Goal: Task Accomplishment & Management: Manage account settings

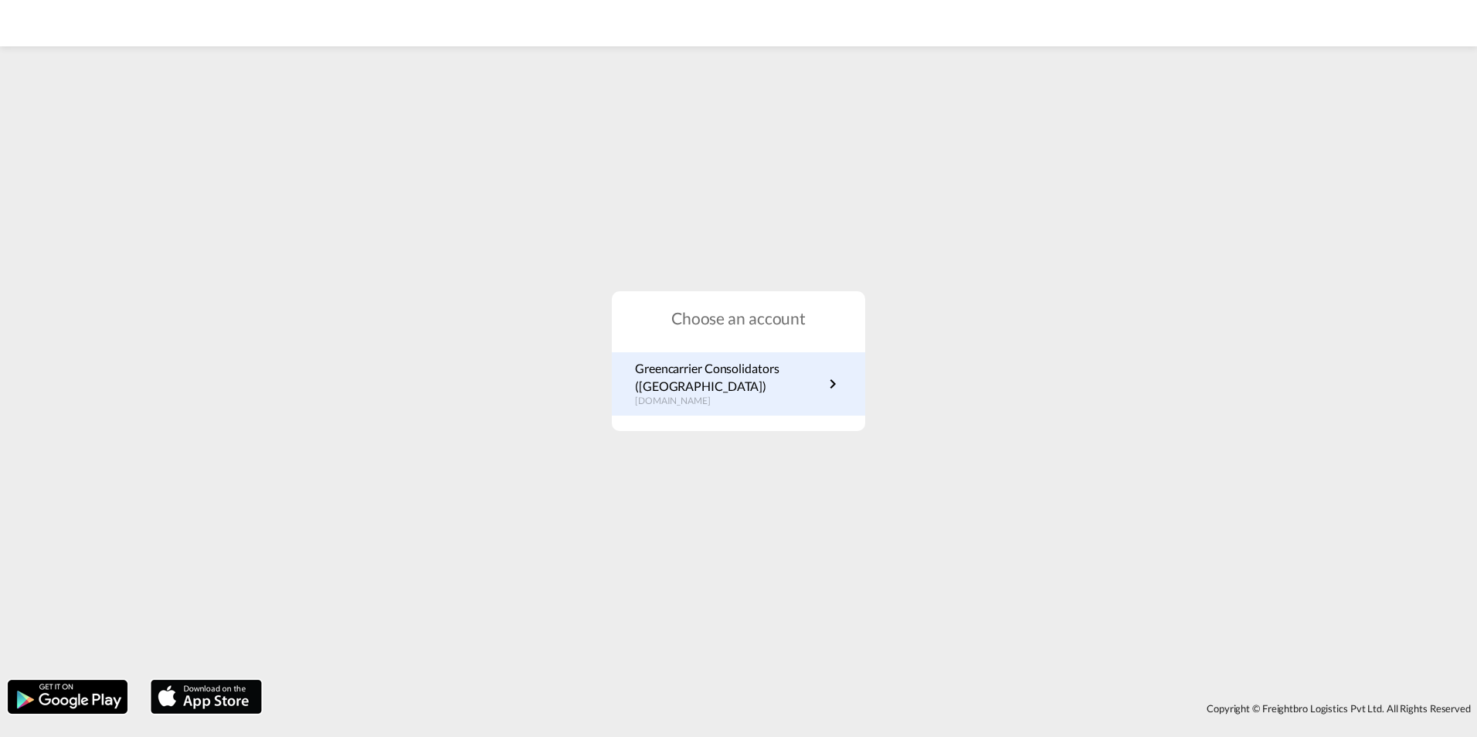
click at [705, 355] on div "Greencarrier Consolidators (Germany) de.portal.greencarrier.com" at bounding box center [738, 383] width 253 height 63
click at [717, 377] on p "Greencarrier Consolidators (Germany)" at bounding box center [729, 377] width 188 height 35
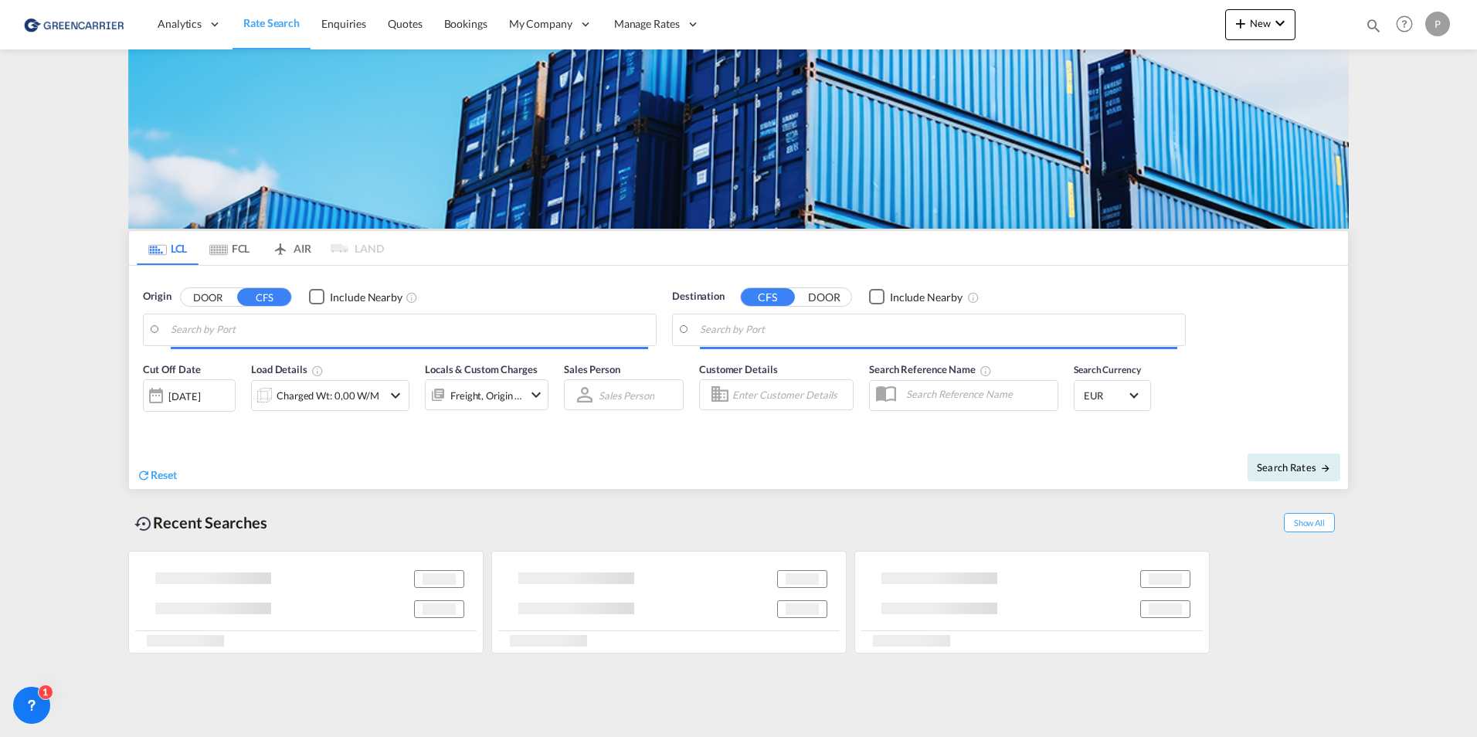
type input "[GEOGRAPHIC_DATA], [GEOGRAPHIC_DATA]"
type input "Bangkok, THBKK"
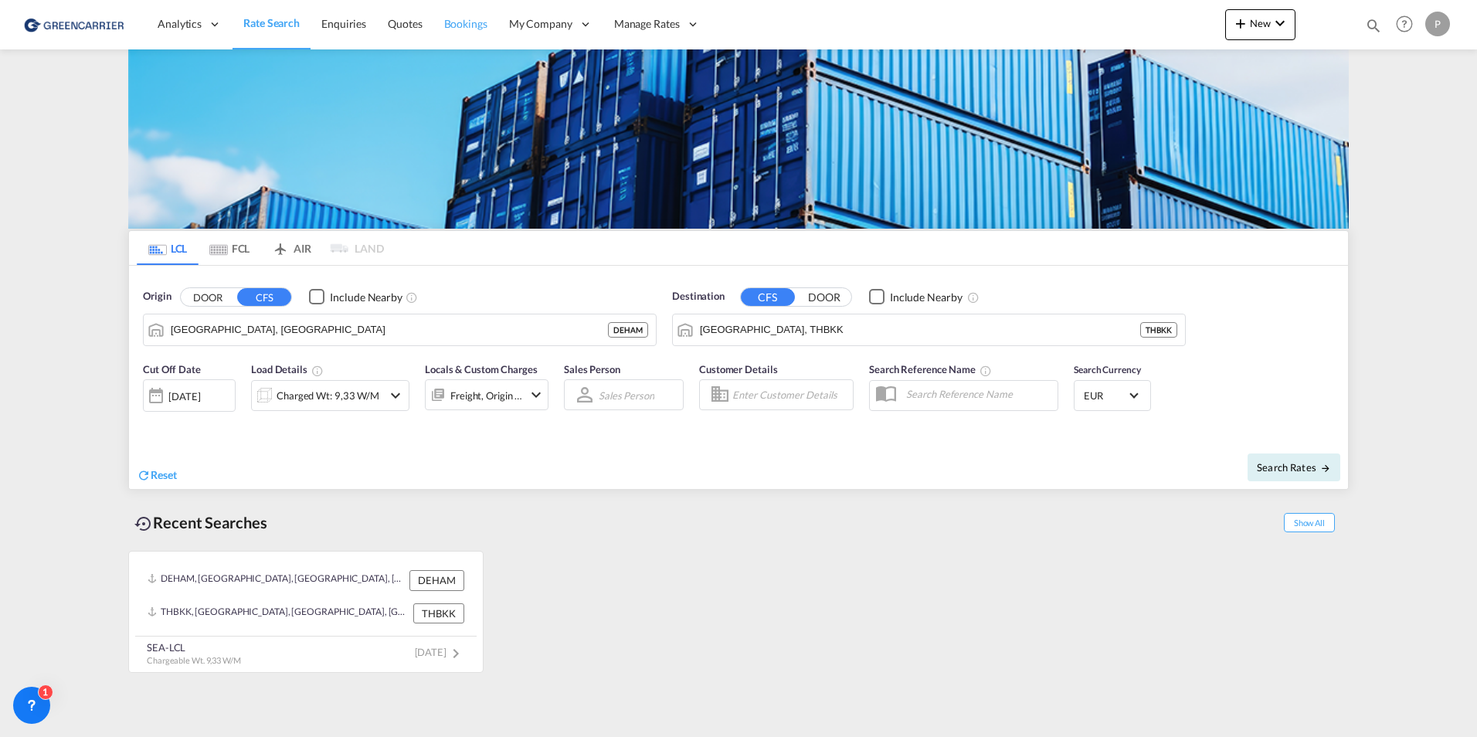
click at [470, 30] on span "Bookings" at bounding box center [465, 23] width 43 height 13
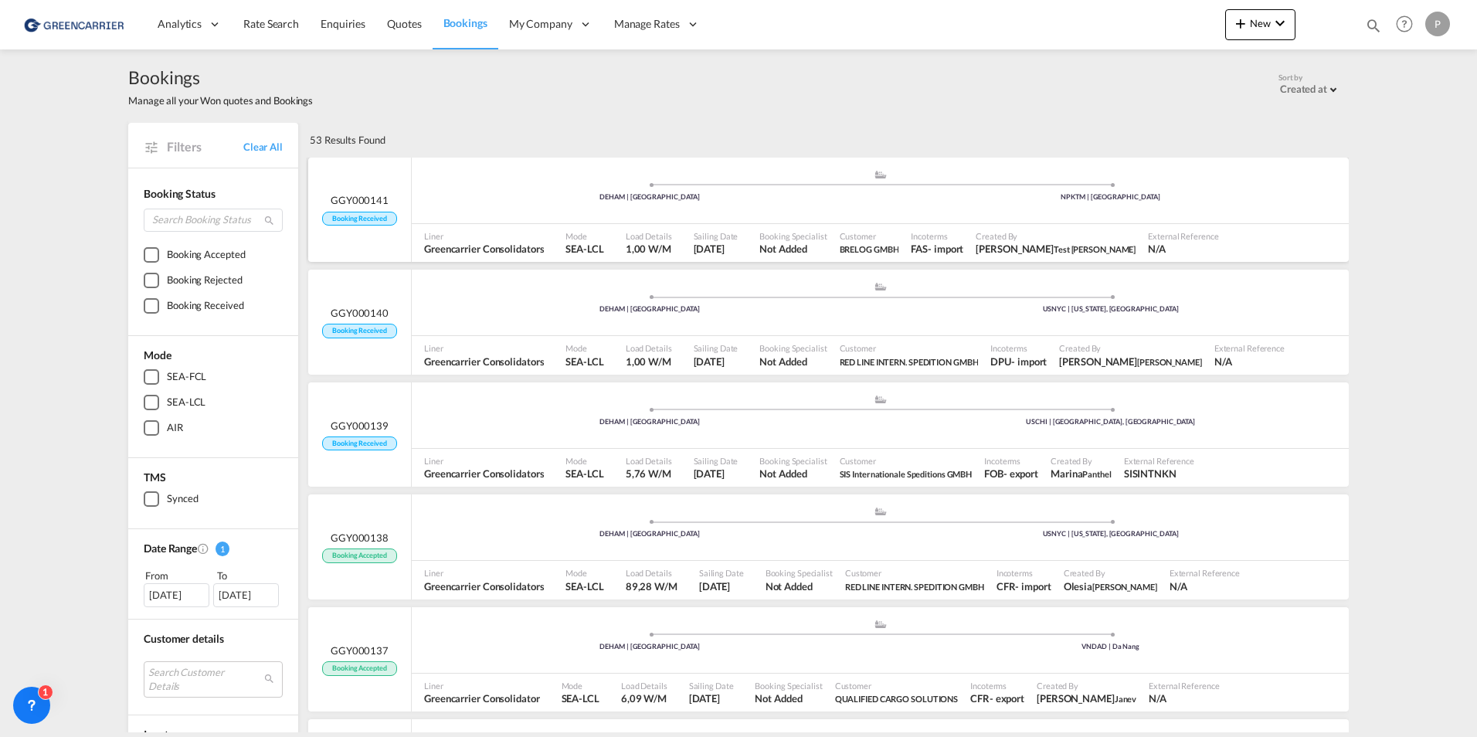
click at [813, 205] on div ".a{fill:#aaa8ad;} .a{fill:#aaa8ad;} DEHAM | Hamburg NPKTM | Kathmandu" at bounding box center [880, 192] width 937 height 46
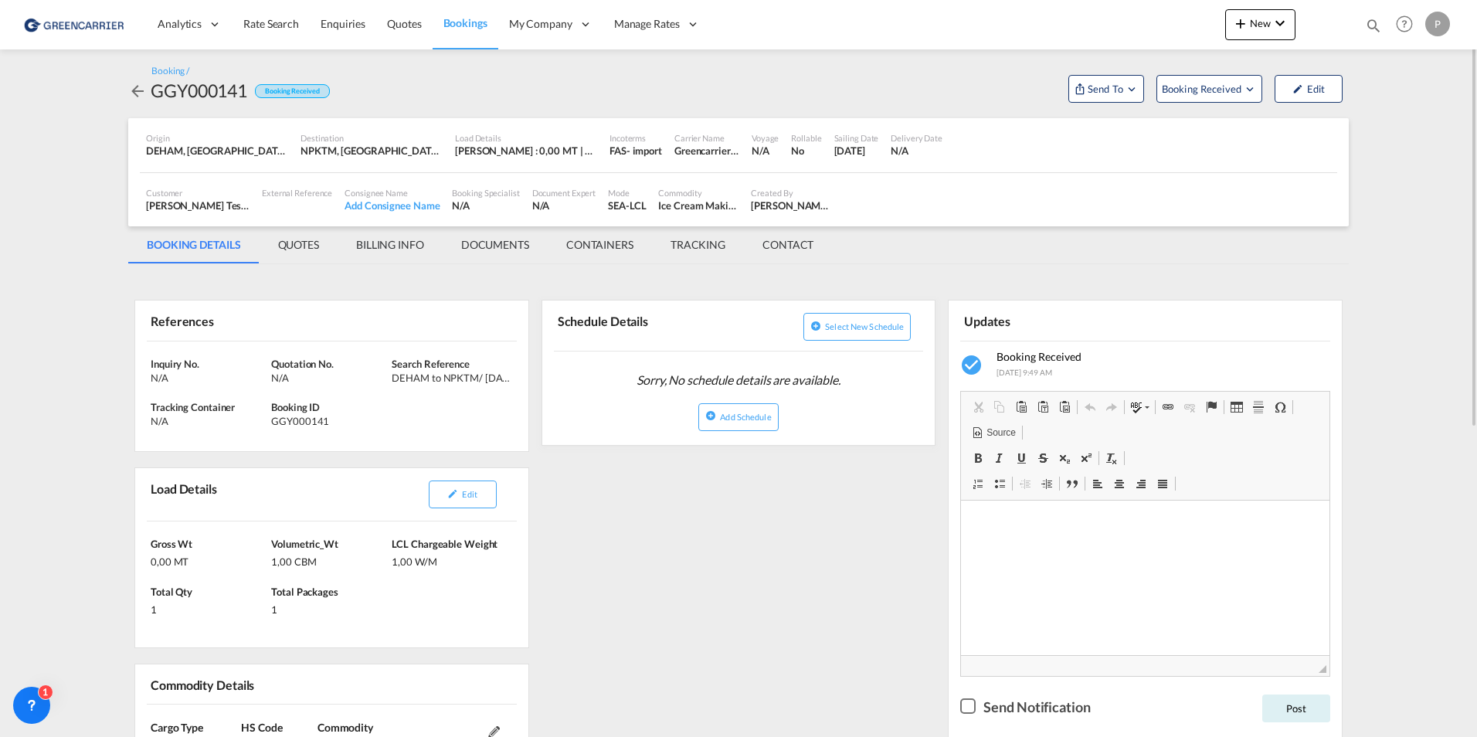
scroll to position [155, 0]
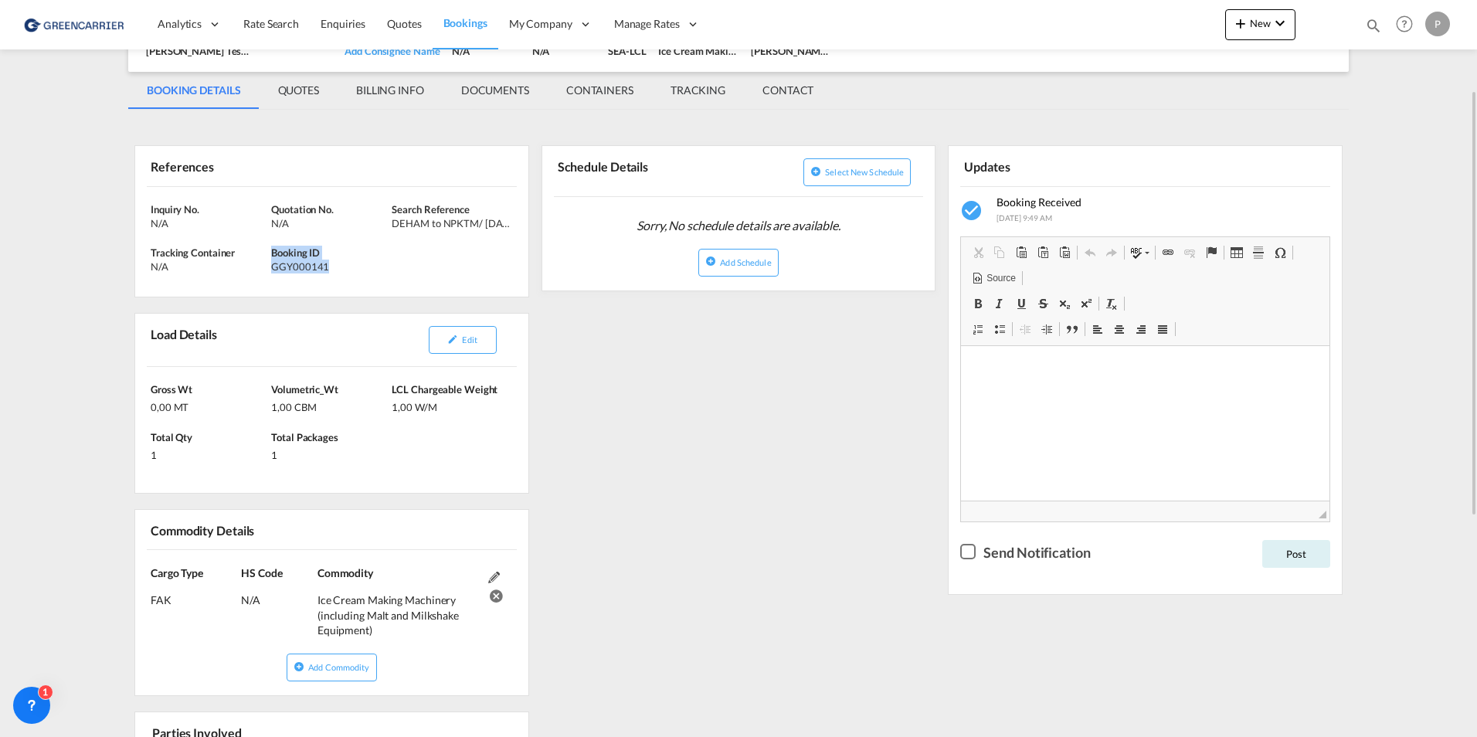
drag, startPoint x: 271, startPoint y: 266, endPoint x: 348, endPoint y: 265, distance: 77.3
click at [348, 265] on div "Inquiry No. N/A Quotation No. N/A Search Reference DEHAM to NPKTM/ 30 September…" at bounding box center [331, 242] width 393 height 110
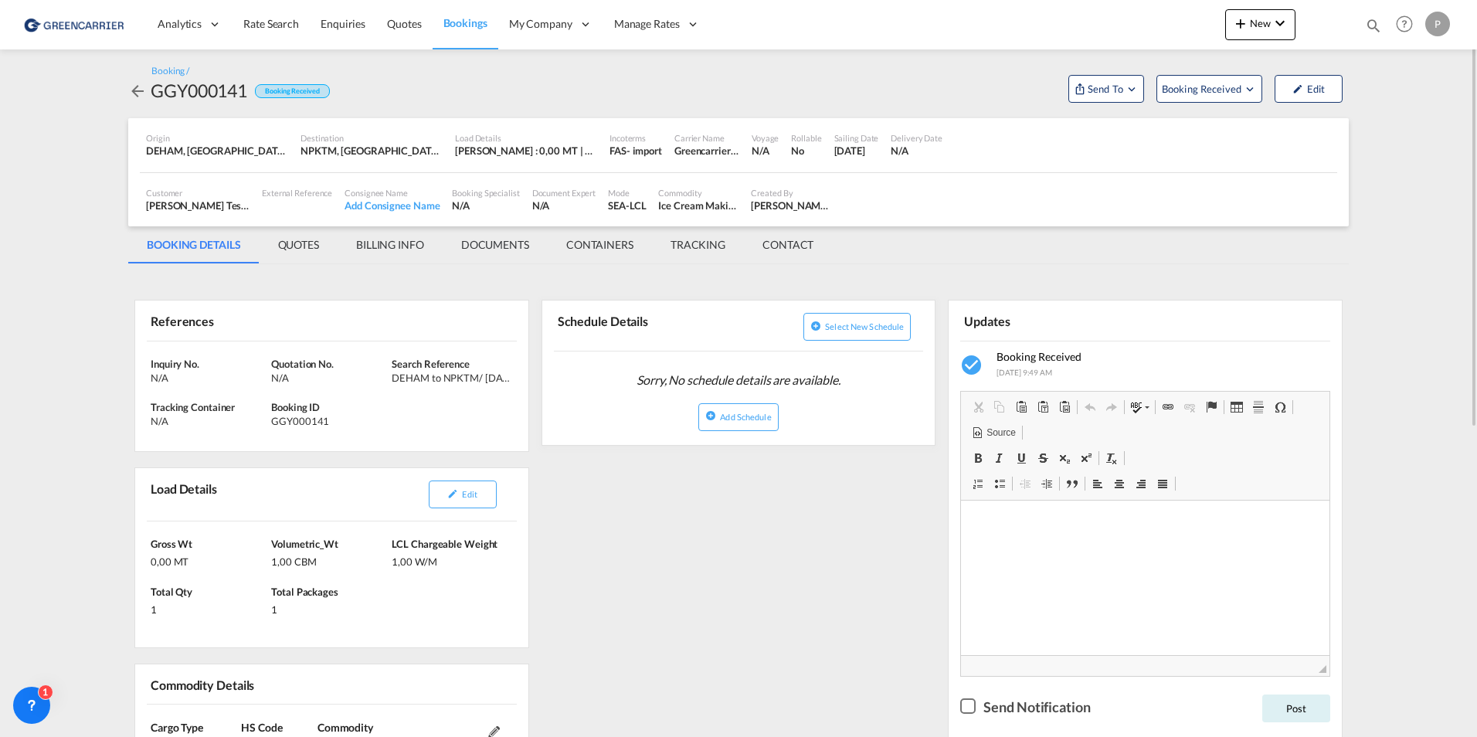
click at [133, 90] on md-icon "icon-arrow-left" at bounding box center [137, 91] width 19 height 19
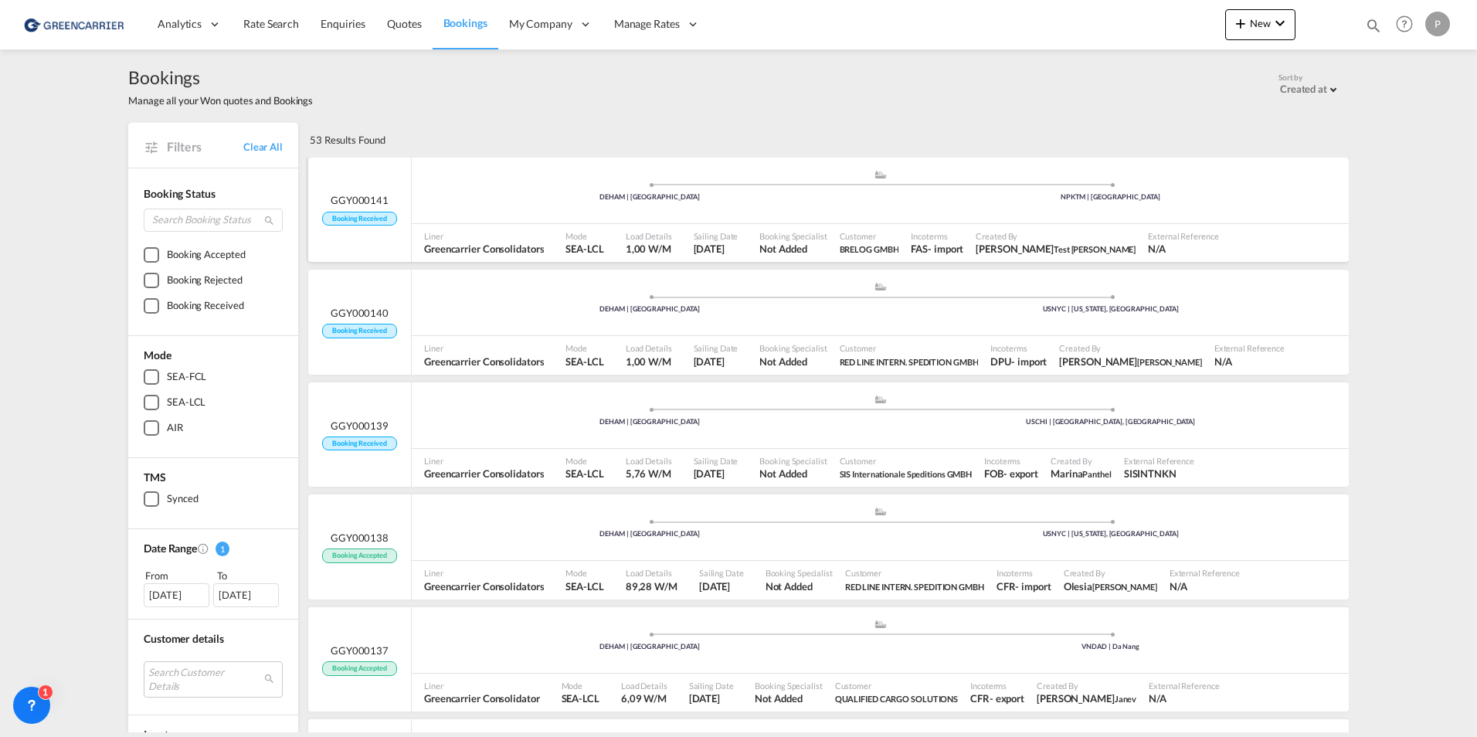
click at [707, 216] on div ".a{fill:#aaa8ad;} .a{fill:#aaa8ad;} DEHAM | Hamburg NPKTM | Kathmandu" at bounding box center [880, 194] width 937 height 50
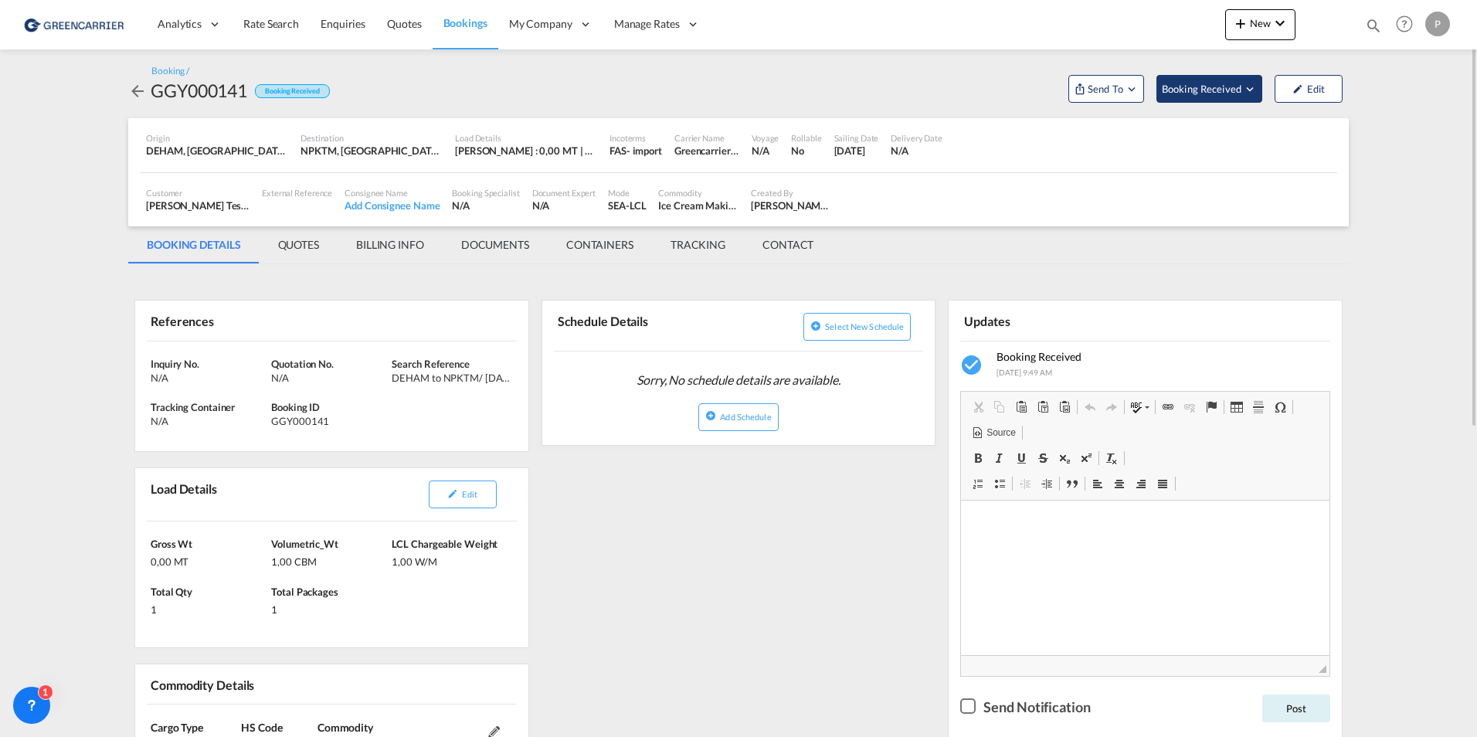
click at [1160, 85] on button "Booking Received" at bounding box center [1209, 89] width 106 height 28
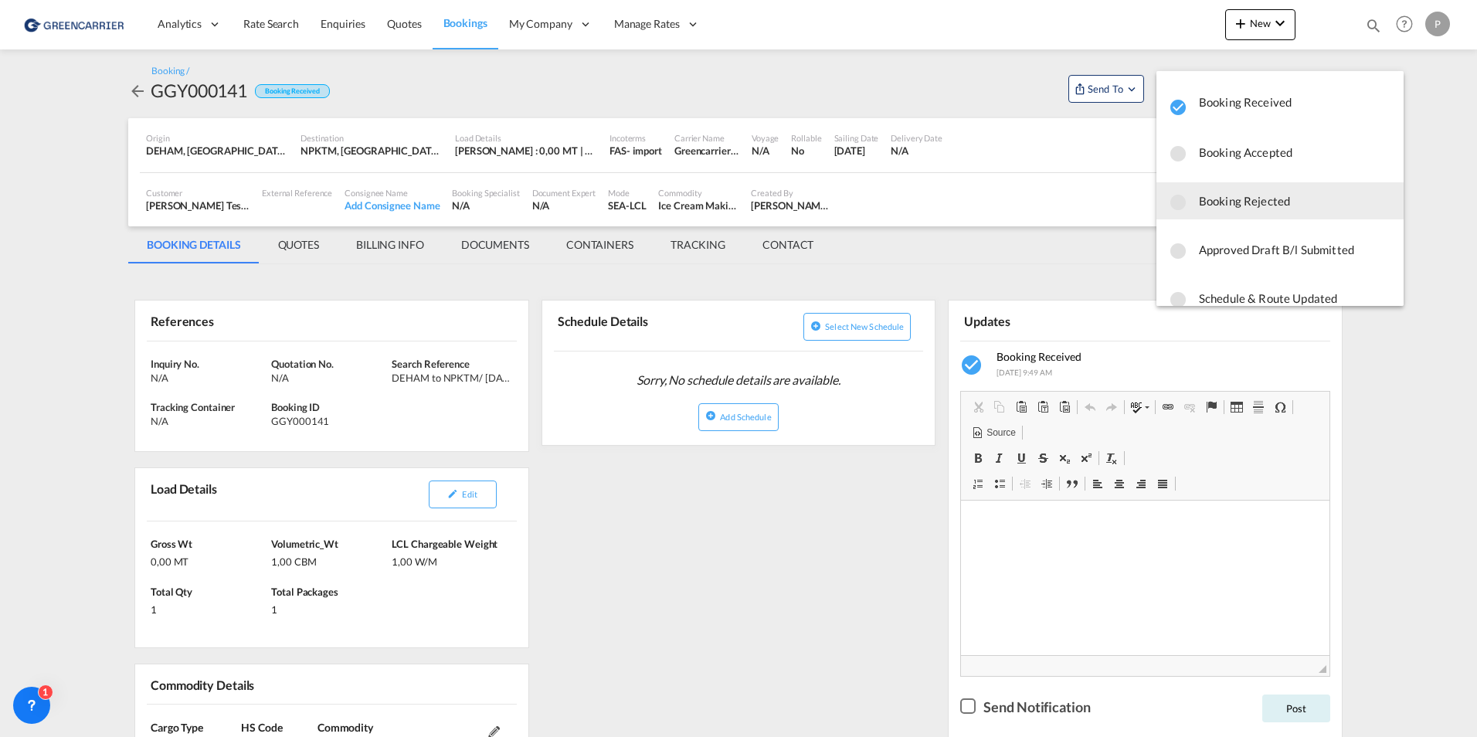
click at [1234, 200] on span "Booking Rejected" at bounding box center [1295, 201] width 192 height 28
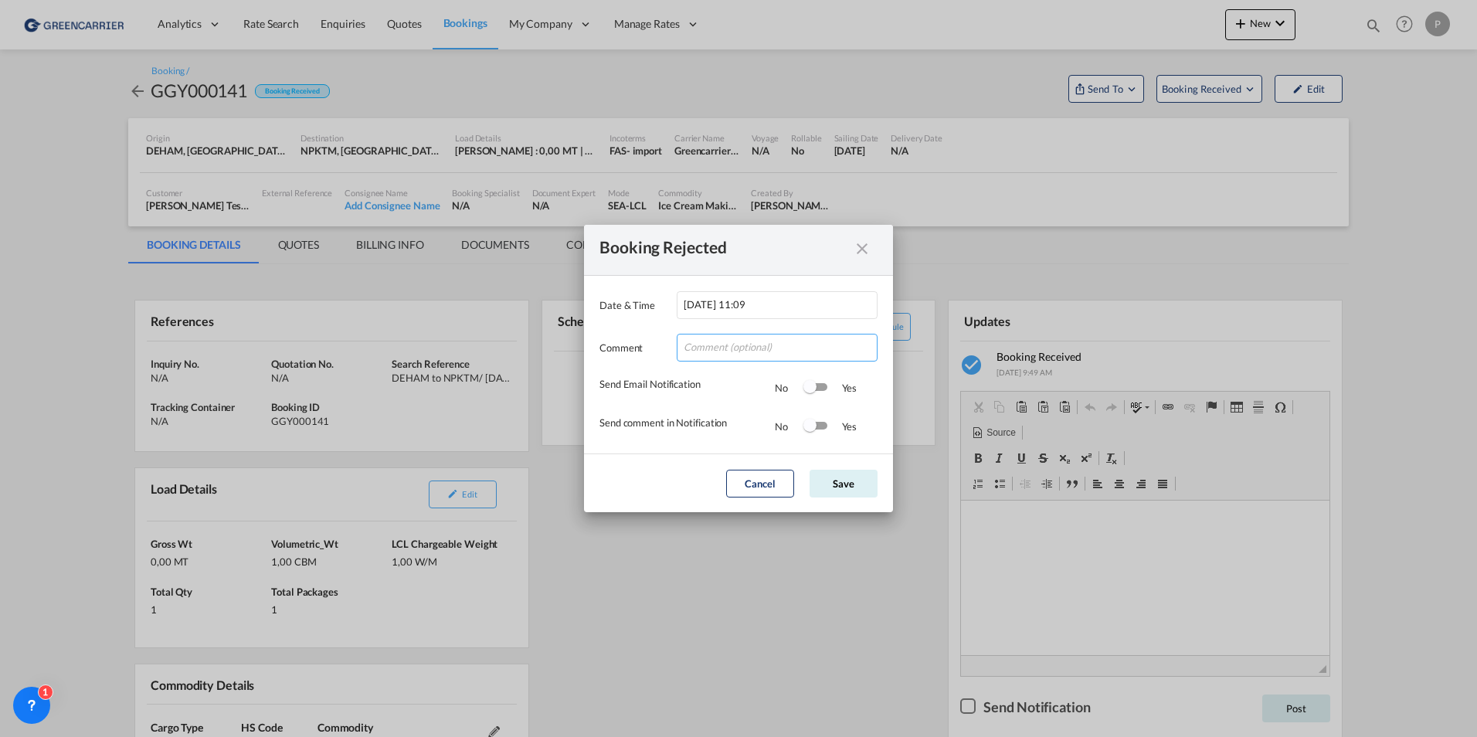
click at [741, 340] on input "Date & ..." at bounding box center [777, 348] width 201 height 28
type input "TEST ISABEL"
click at [826, 482] on button "Save" at bounding box center [844, 484] width 68 height 28
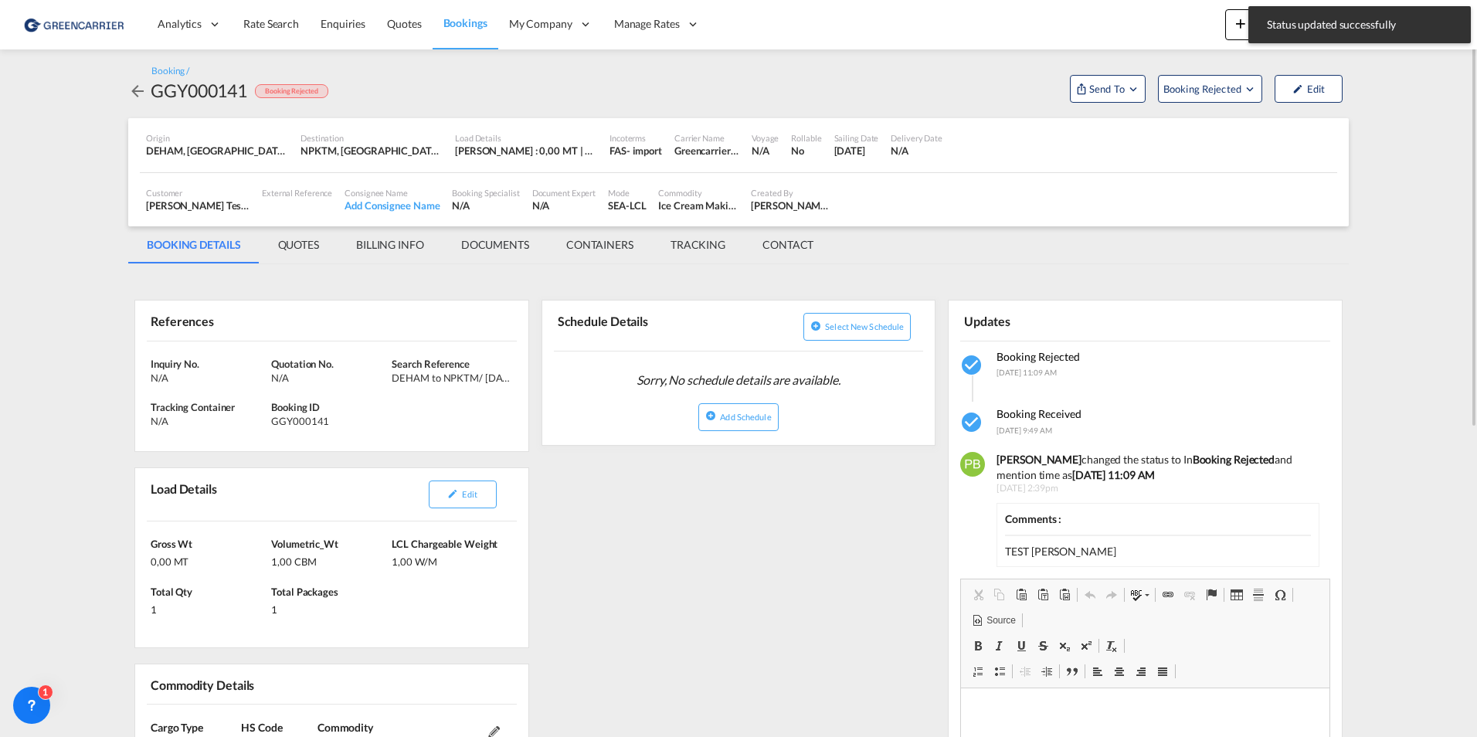
click at [138, 91] on md-icon "icon-arrow-left" at bounding box center [137, 91] width 19 height 19
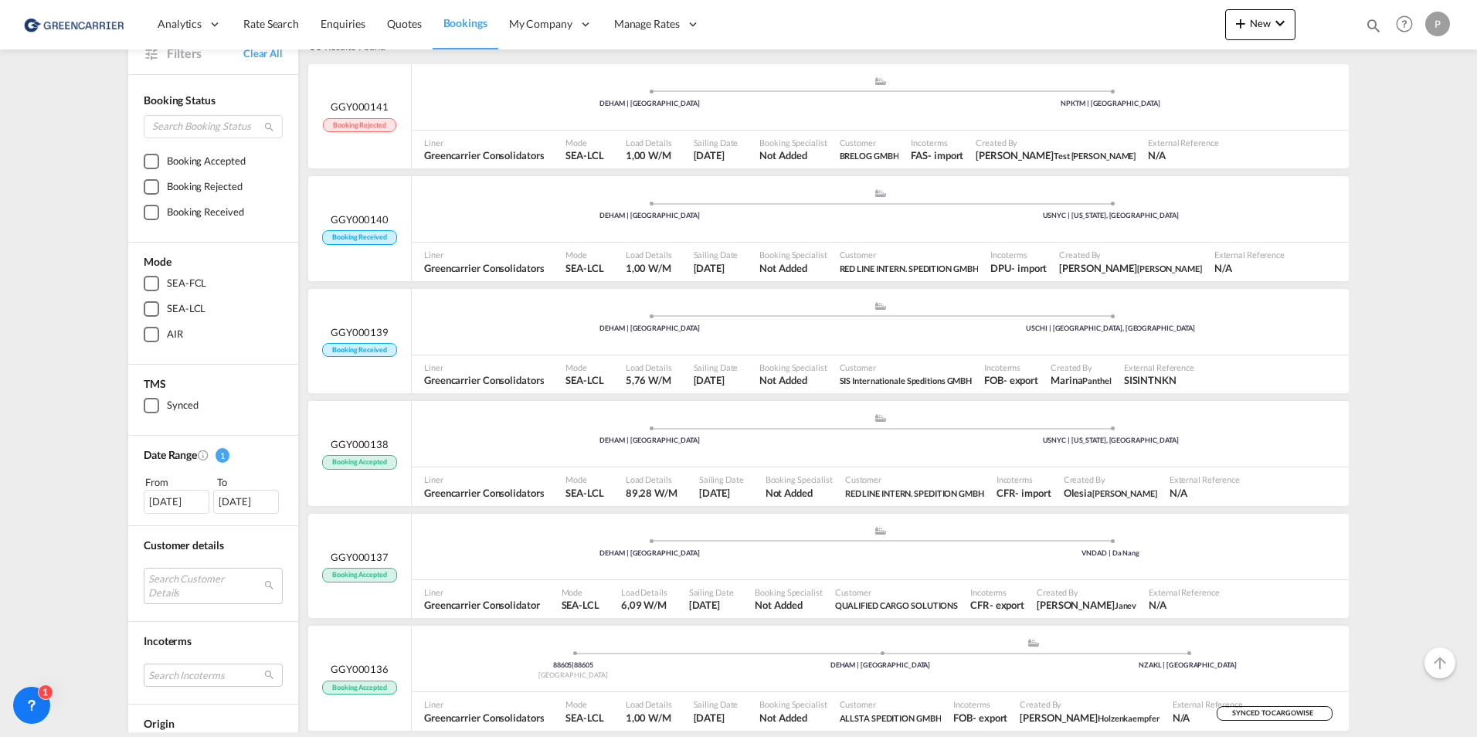
scroll to position [155, 0]
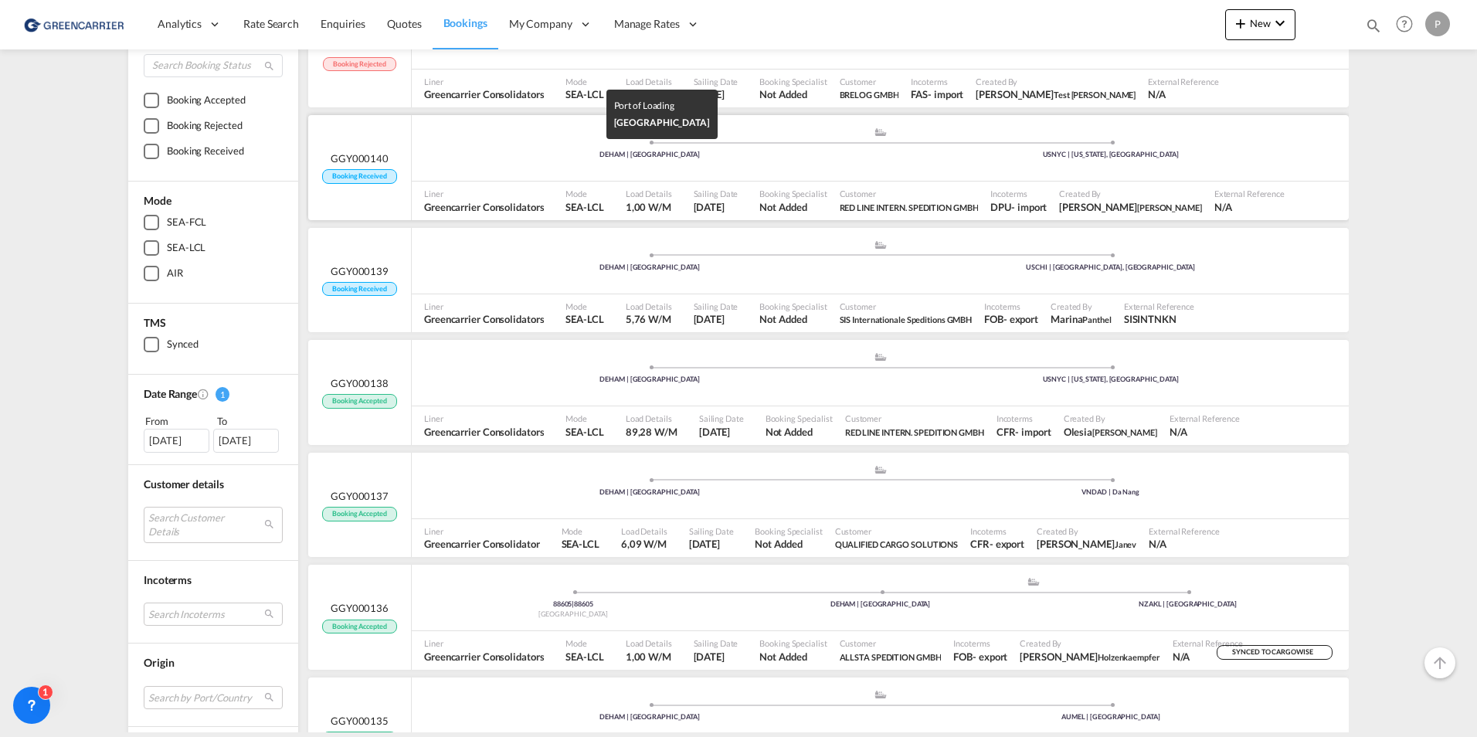
click at [844, 152] on div "DEHAM | Hamburg" at bounding box center [649, 155] width 461 height 10
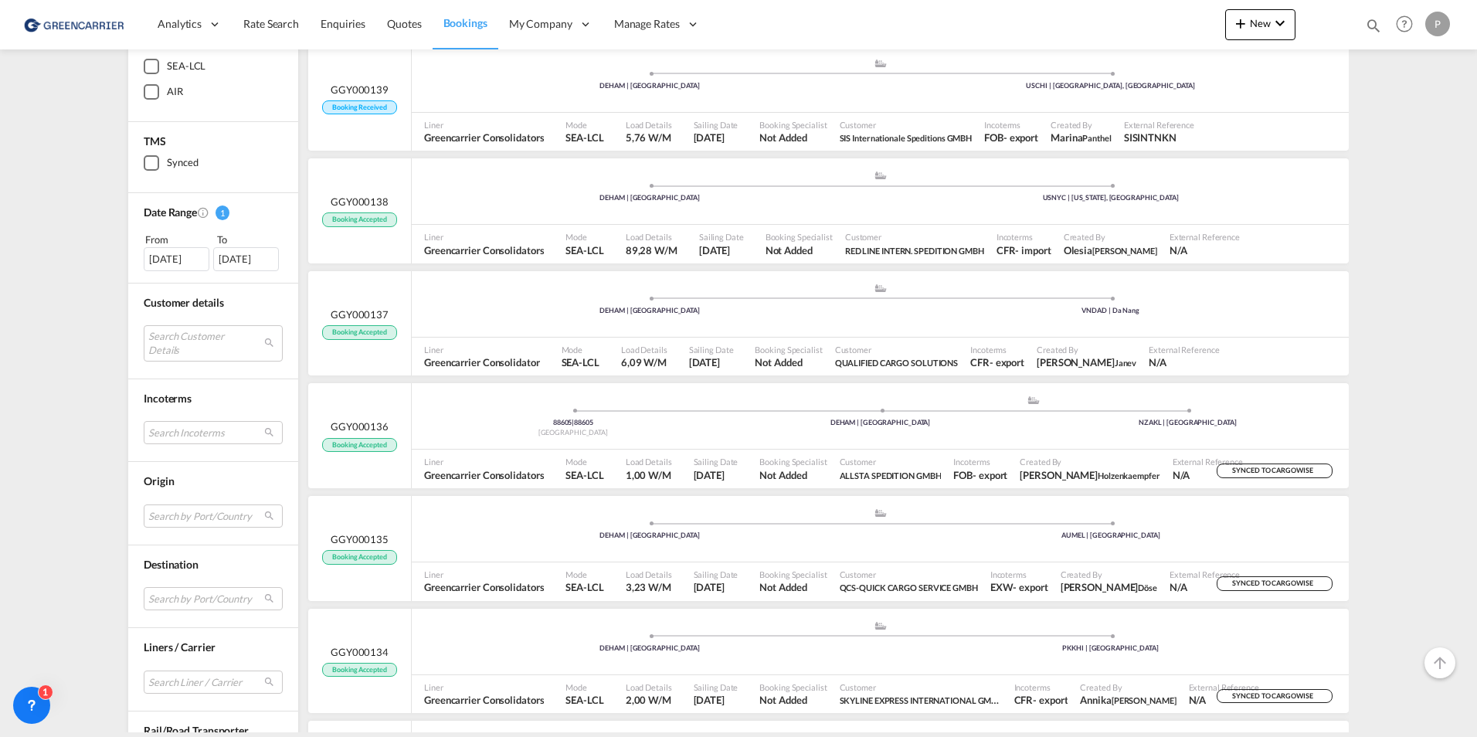
scroll to position [309, 0]
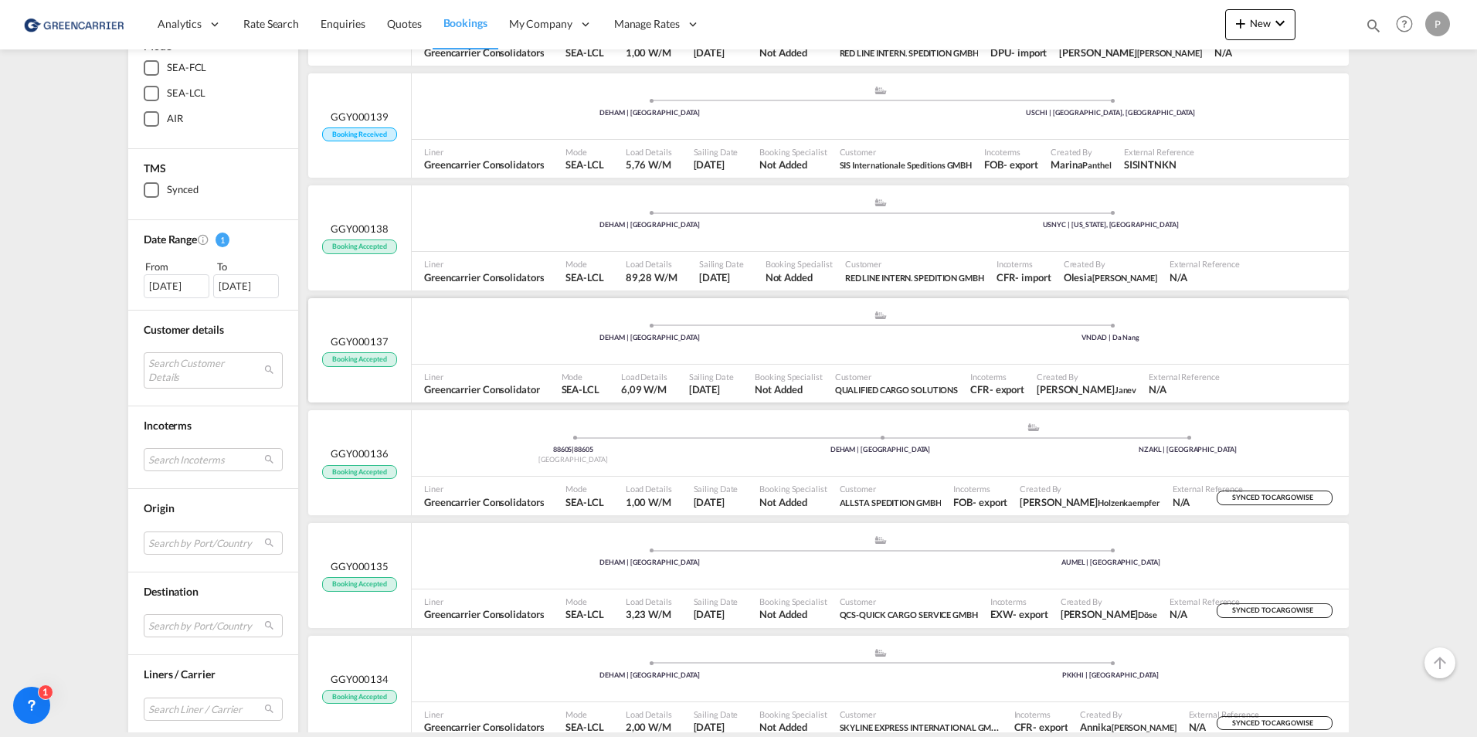
click at [1036, 352] on div ".a{fill:#aaa8ad;} .a{fill:#aaa8ad;} DEHAM | Hamburg VNDAD | Da Nang" at bounding box center [880, 333] width 937 height 46
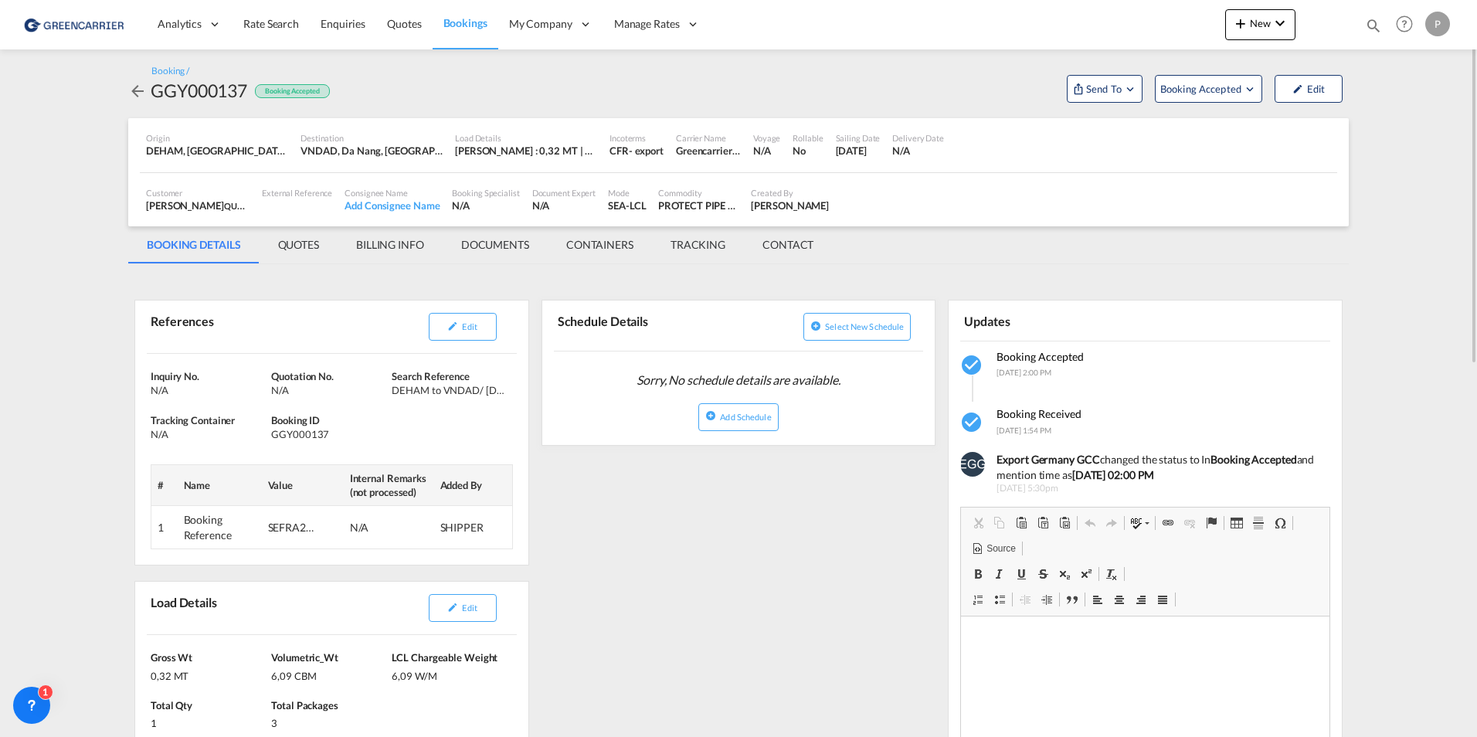
scroll to position [155, 0]
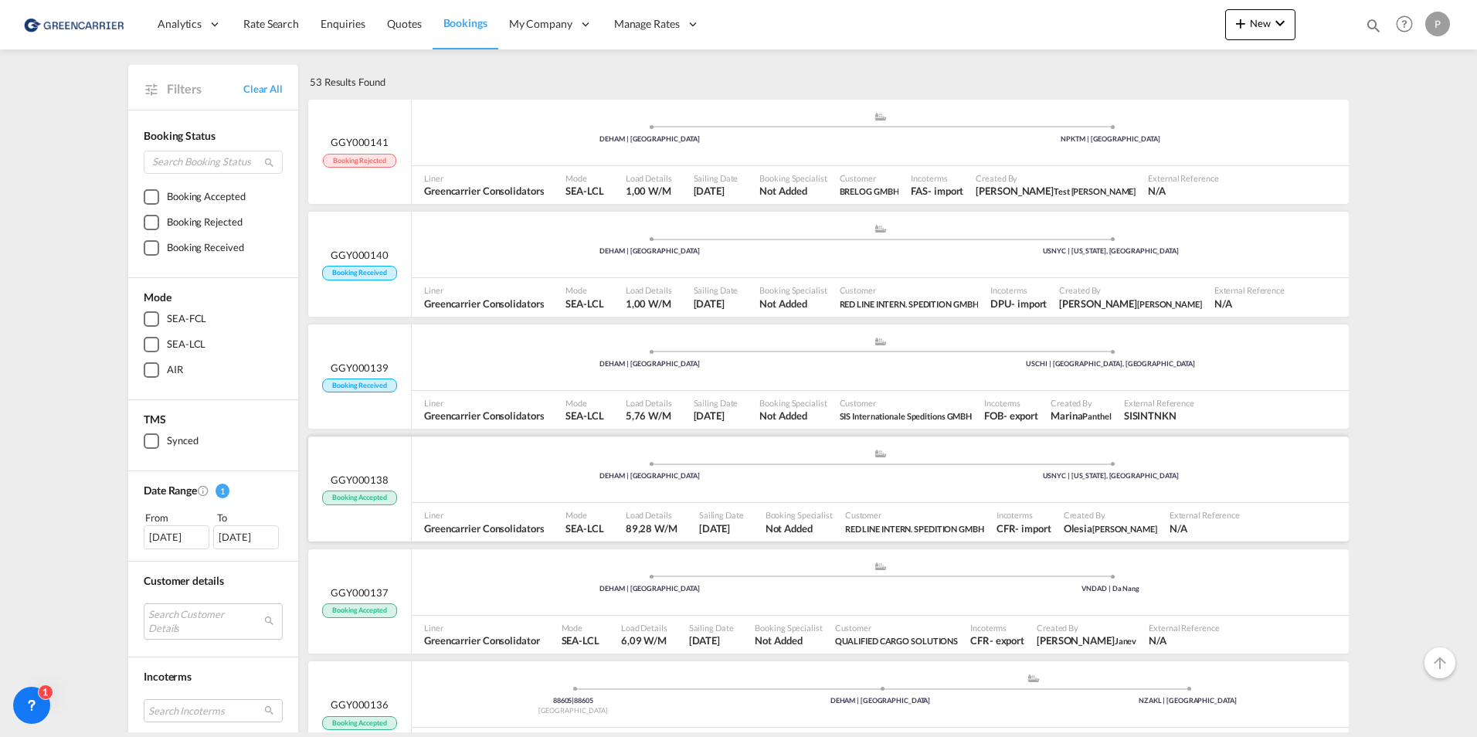
scroll to position [232, 0]
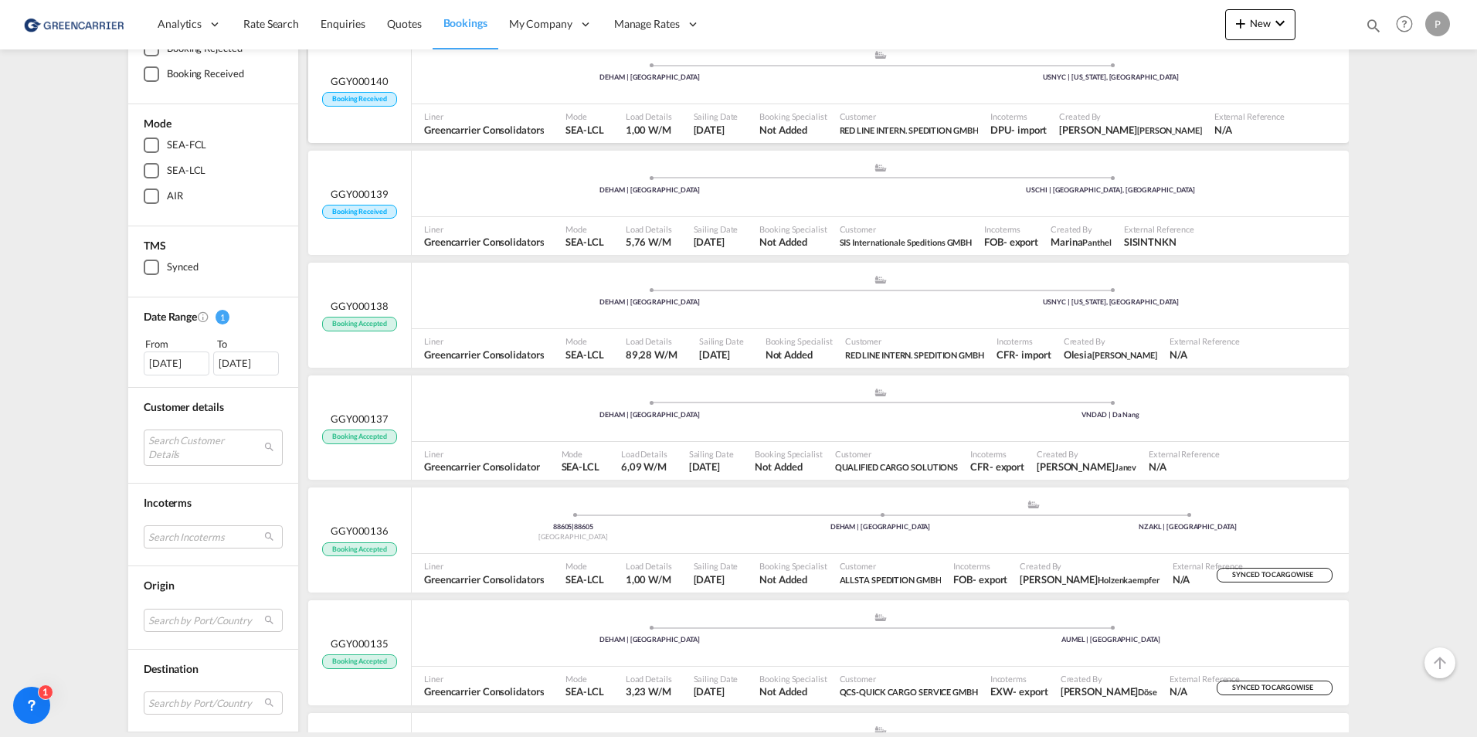
click at [1031, 88] on div ".a{fill:#aaa8ad;} .a{fill:#aaa8ad;} DEHAM | Hamburg USNYC | New York, NY" at bounding box center [880, 72] width 937 height 46
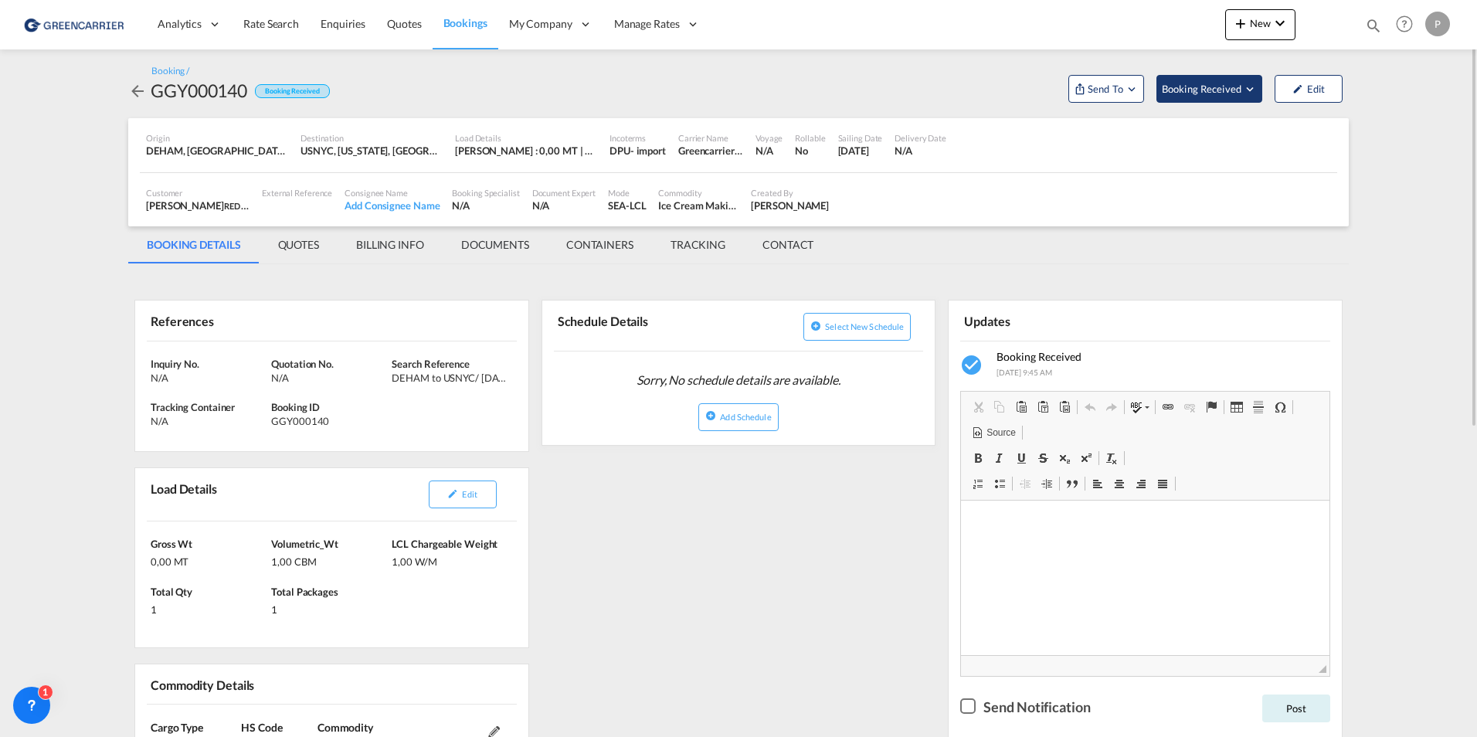
click at [1237, 88] on span "Booking Received" at bounding box center [1202, 88] width 81 height 15
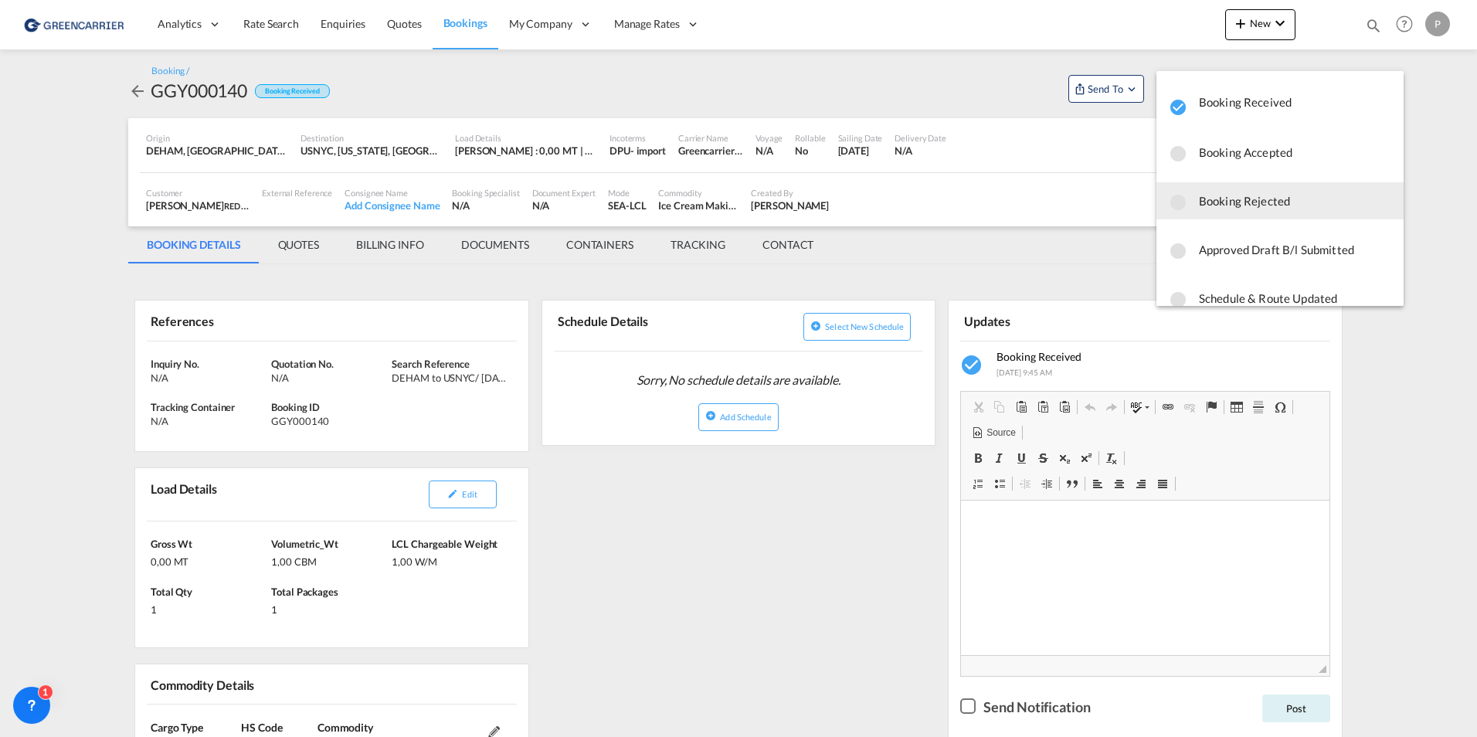
click at [1203, 205] on span "Booking Rejected" at bounding box center [1295, 201] width 192 height 28
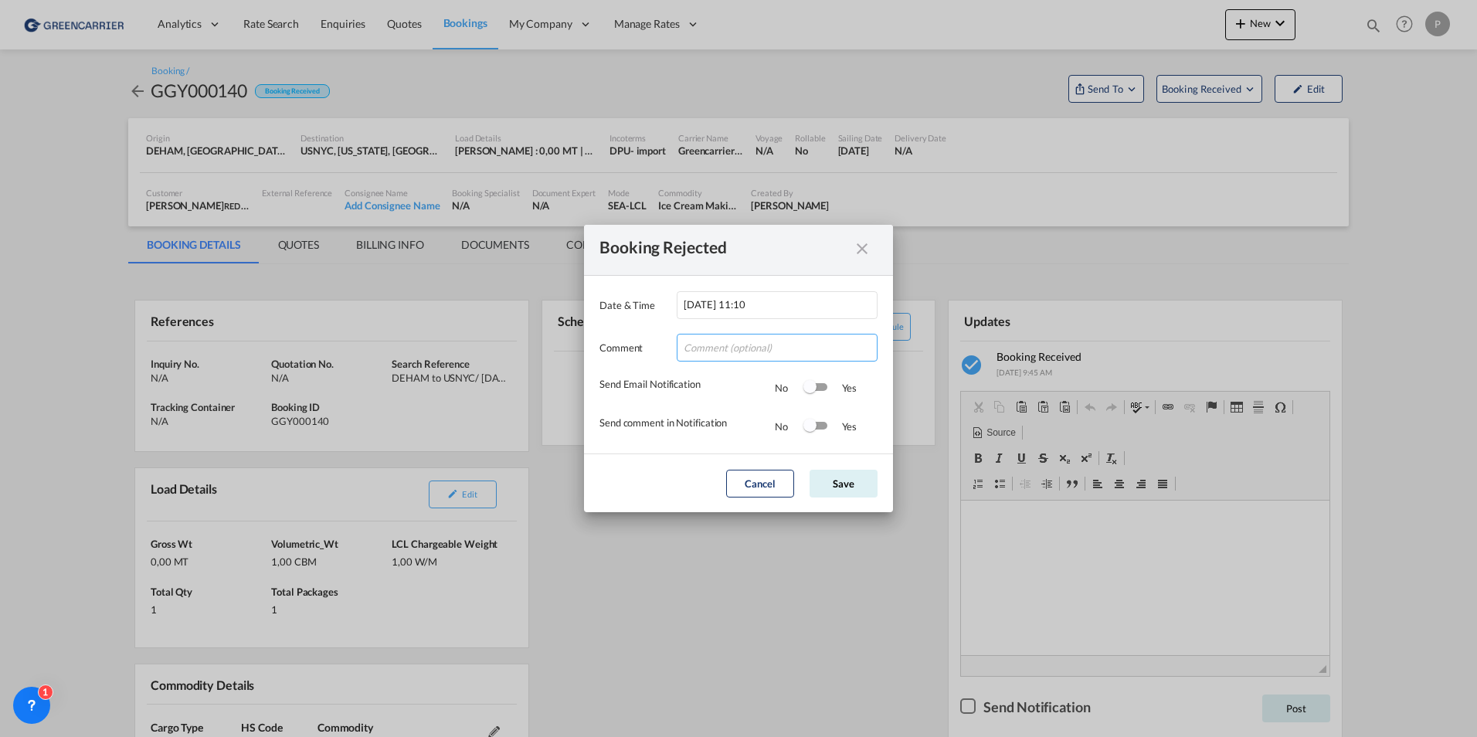
click at [734, 335] on input "Date & ..." at bounding box center [777, 348] width 201 height 28
type input "TEST ISABEL"
click at [848, 486] on button "Save" at bounding box center [844, 484] width 68 height 28
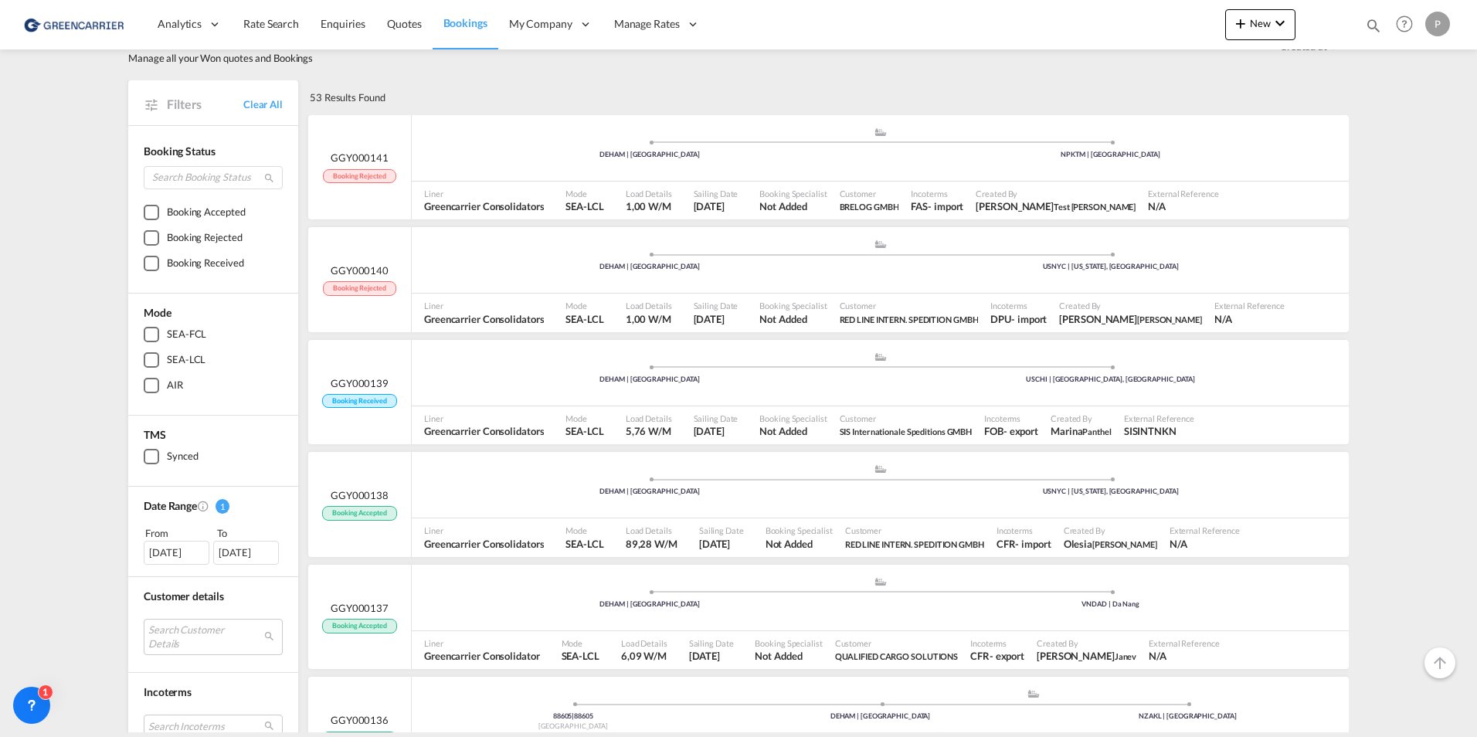
scroll to position [77, 0]
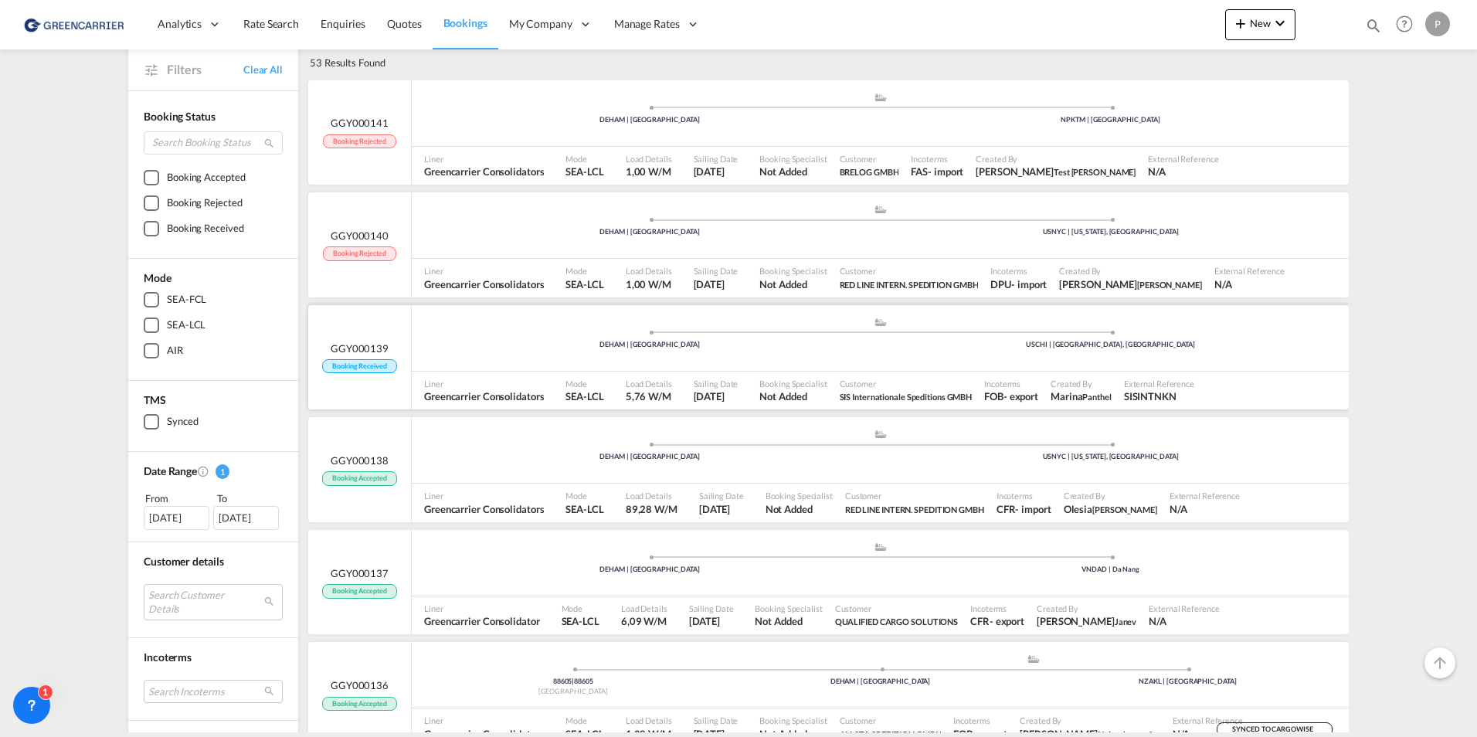
click at [909, 370] on div ".a{fill:#aaa8ad;} .a{fill:#aaa8ad;} DEHAM | Hamburg USCHI | Chicago, IL" at bounding box center [880, 338] width 937 height 66
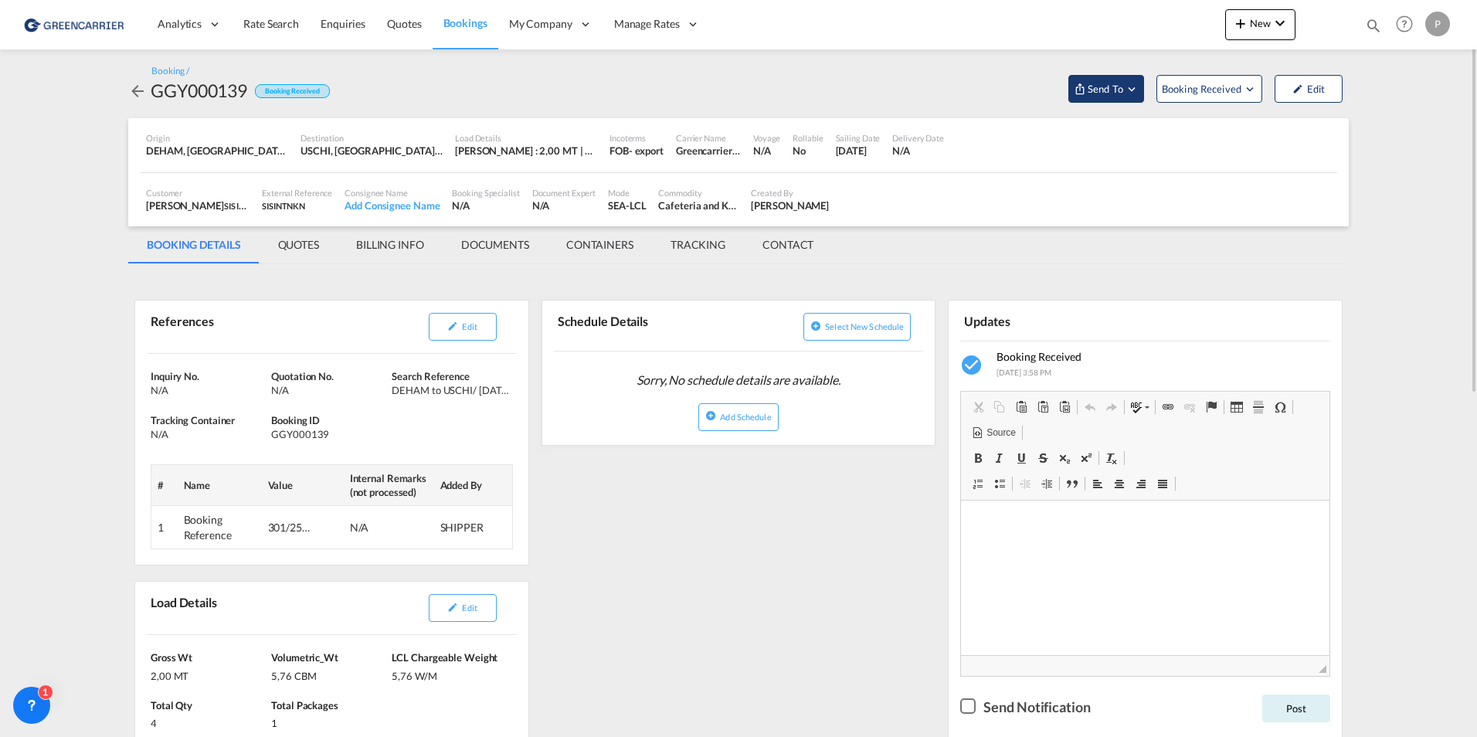
click at [1088, 80] on button "Send To" at bounding box center [1106, 89] width 76 height 28
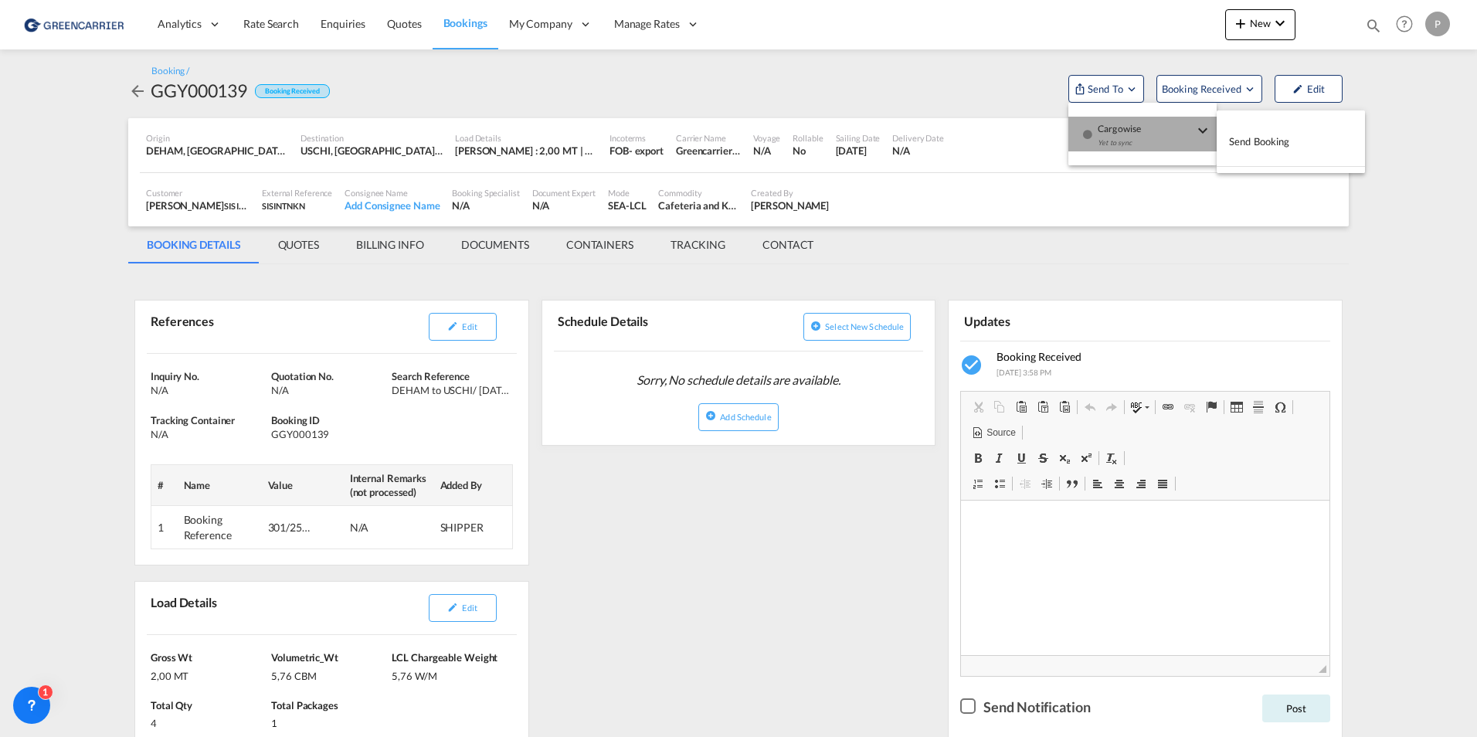
click at [1106, 134] on div "Yet to sync" at bounding box center [1146, 147] width 96 height 32
click at [1258, 134] on span "Send Booking" at bounding box center [1259, 141] width 61 height 25
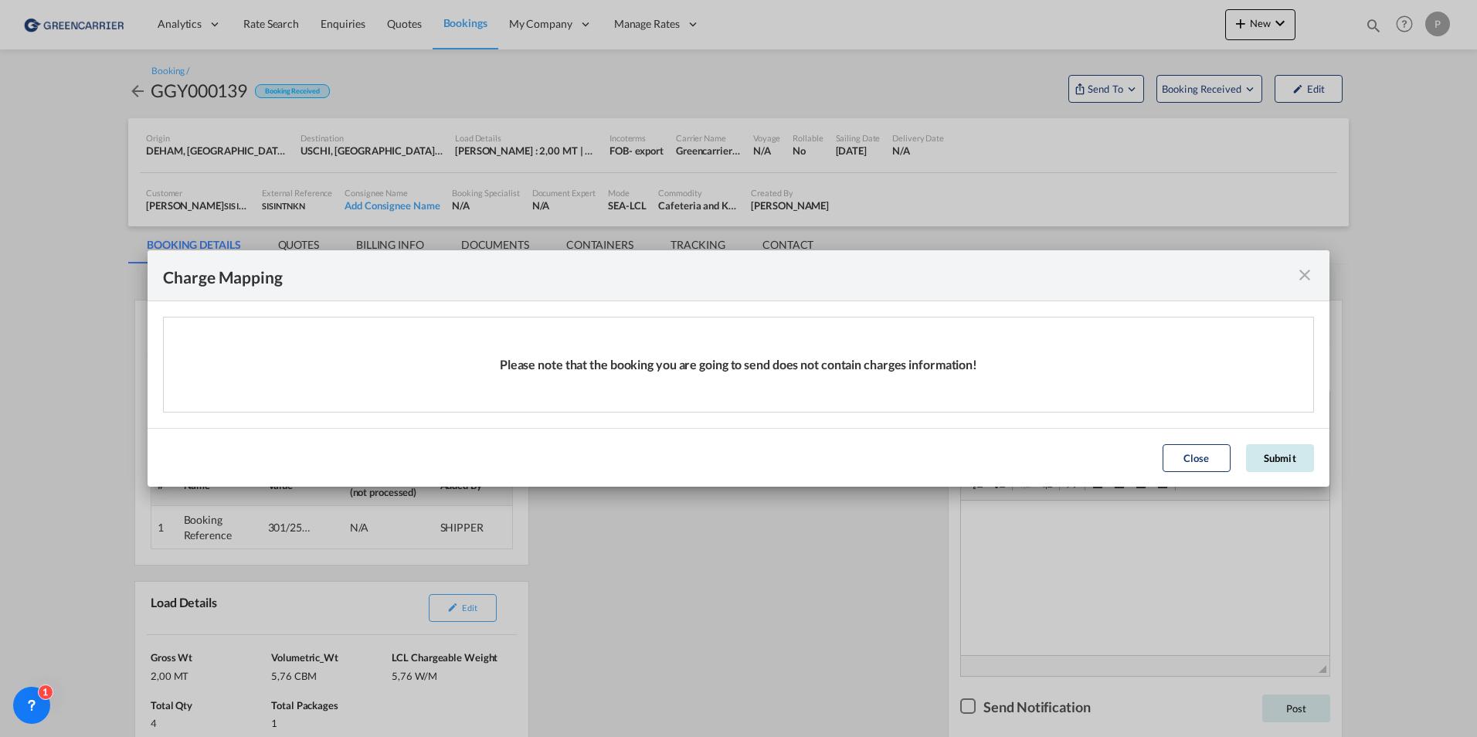
click at [1285, 453] on button "Submit" at bounding box center [1280, 458] width 68 height 28
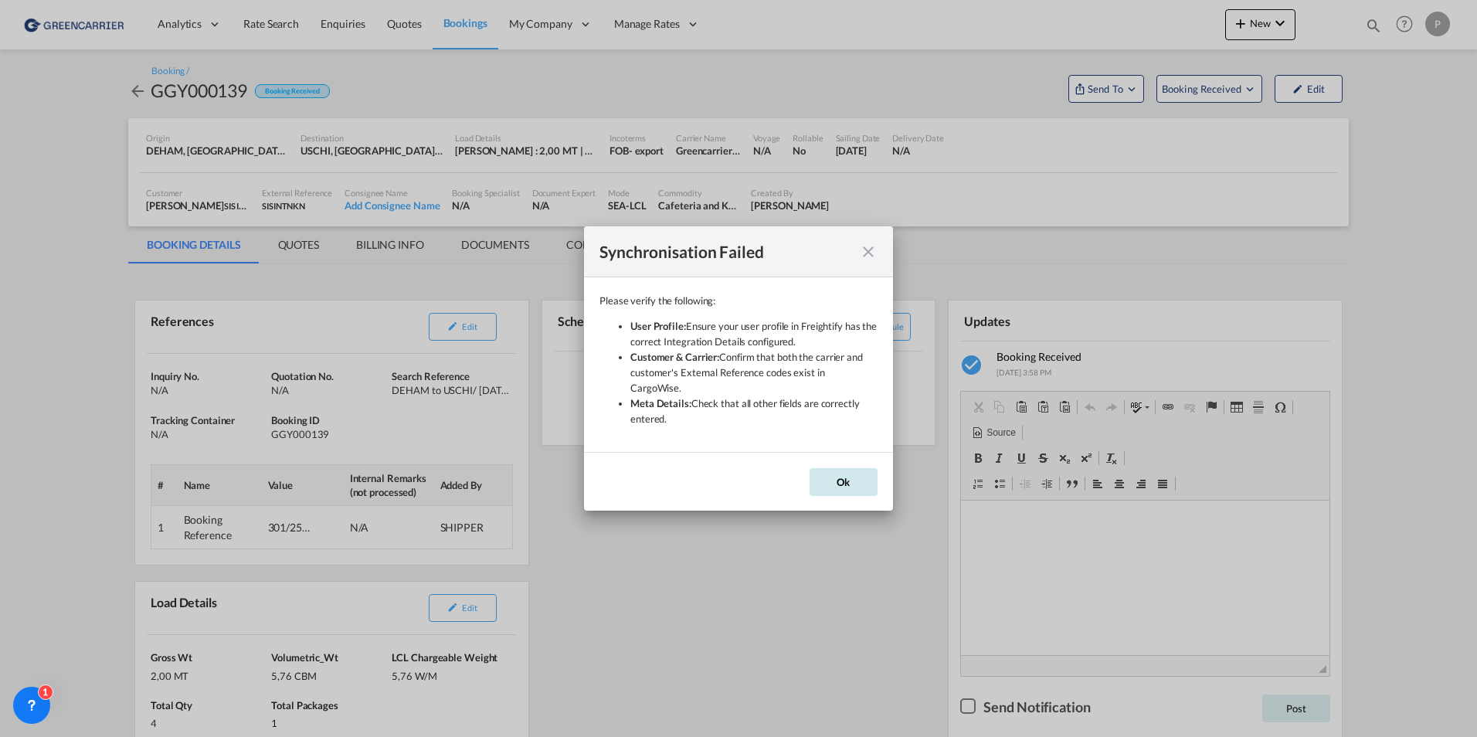
click at [840, 476] on button "Ok" at bounding box center [844, 482] width 68 height 28
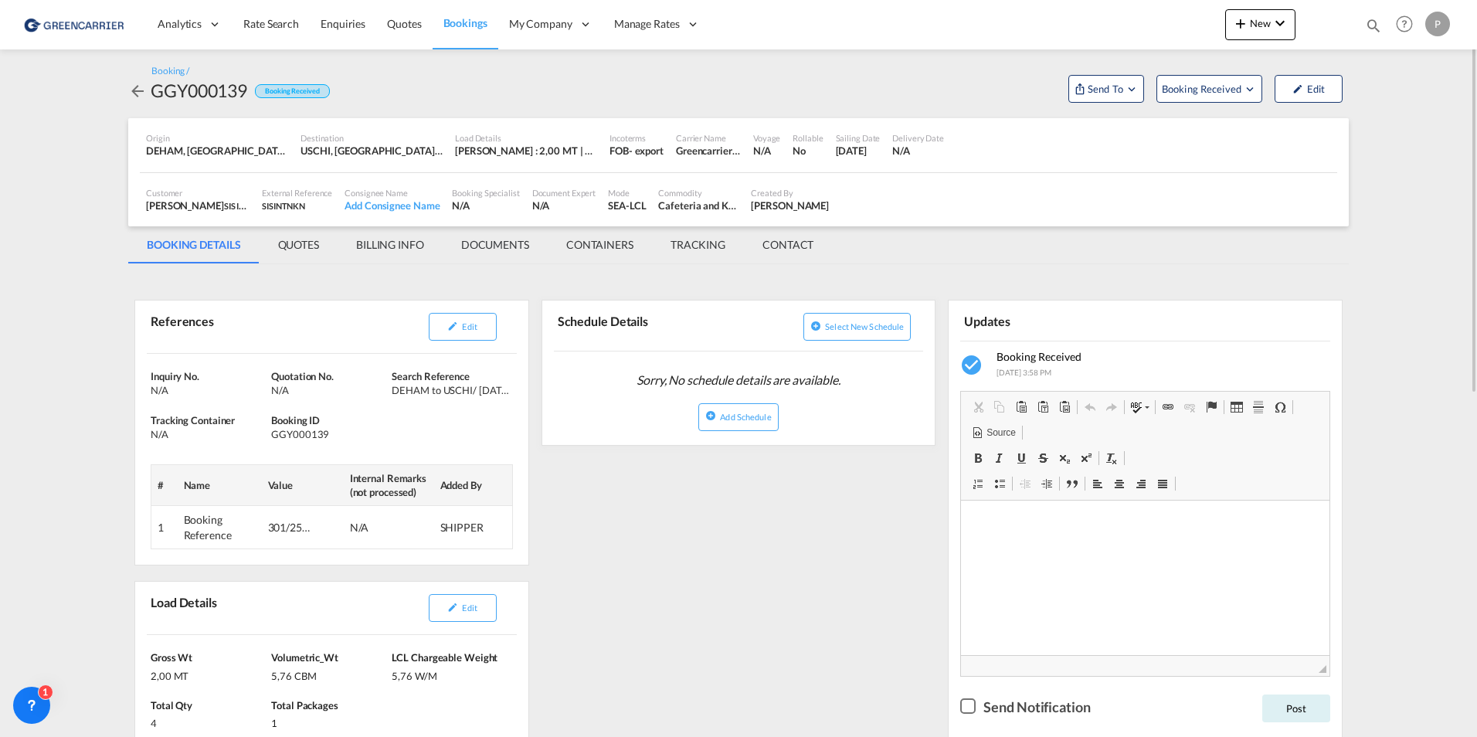
click at [138, 94] on md-icon "icon-arrow-left" at bounding box center [137, 91] width 19 height 19
